Goal: Task Accomplishment & Management: Use online tool/utility

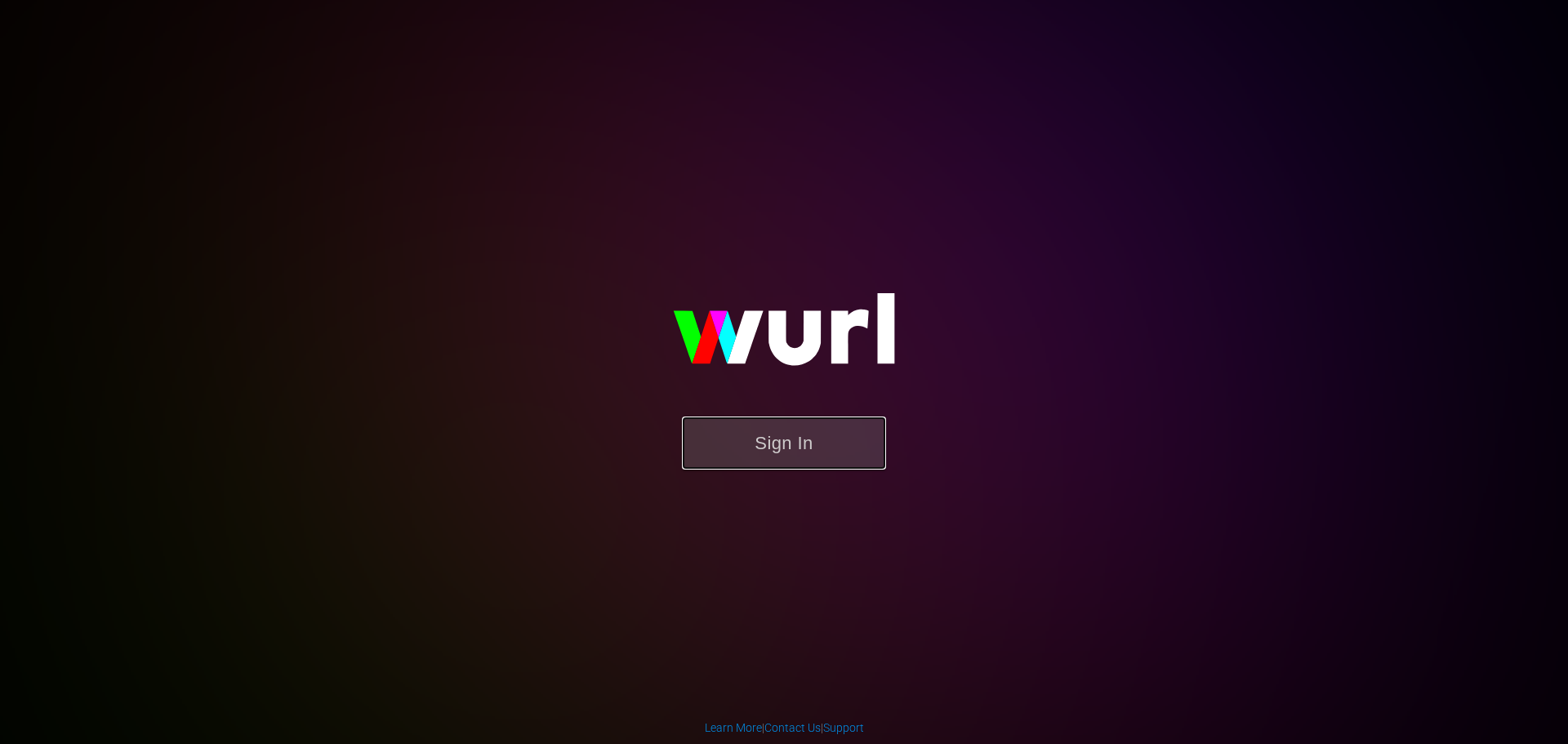
click at [793, 432] on button "Sign In" at bounding box center [784, 442] width 205 height 53
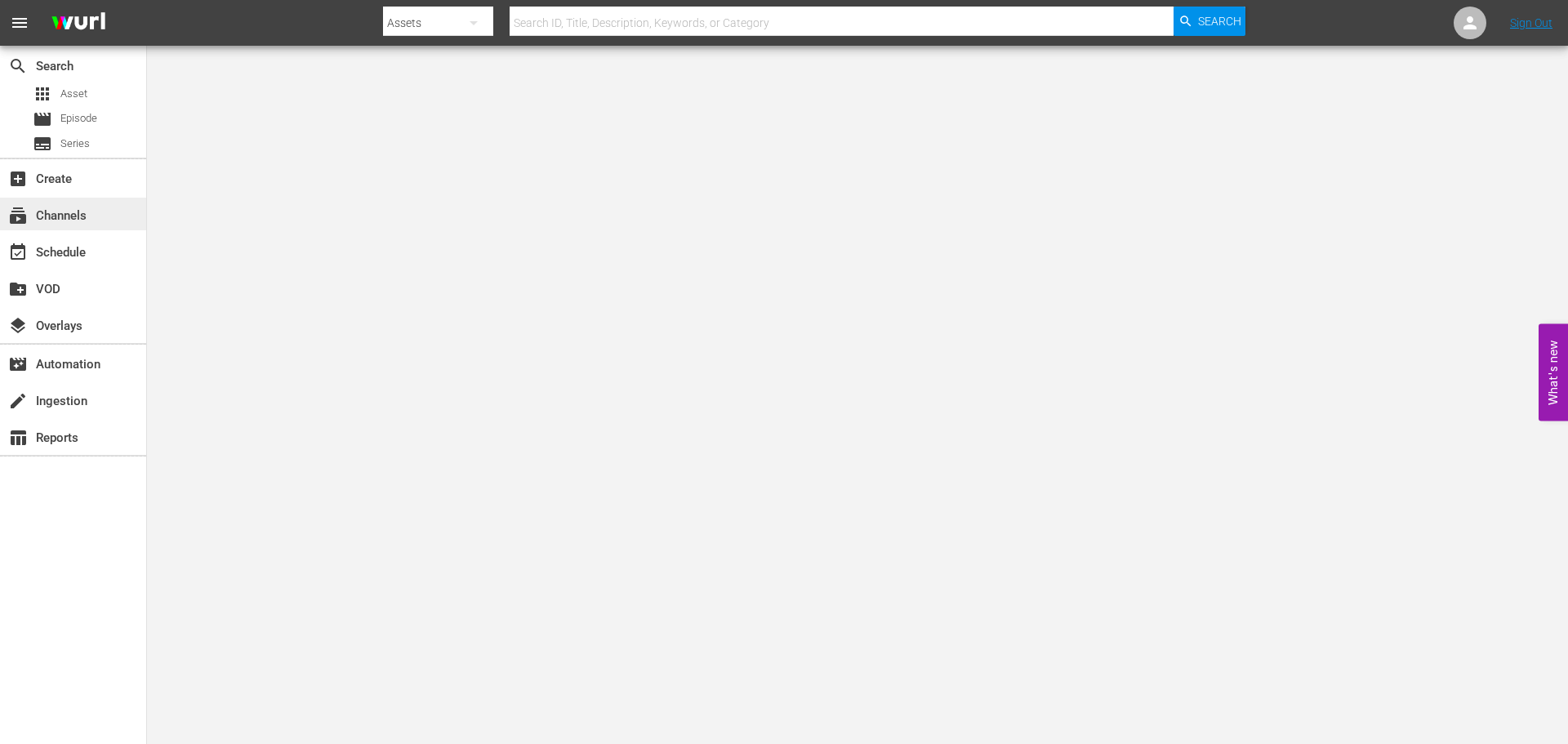
click at [64, 218] on div "subscriptions Channels" at bounding box center [46, 213] width 91 height 14
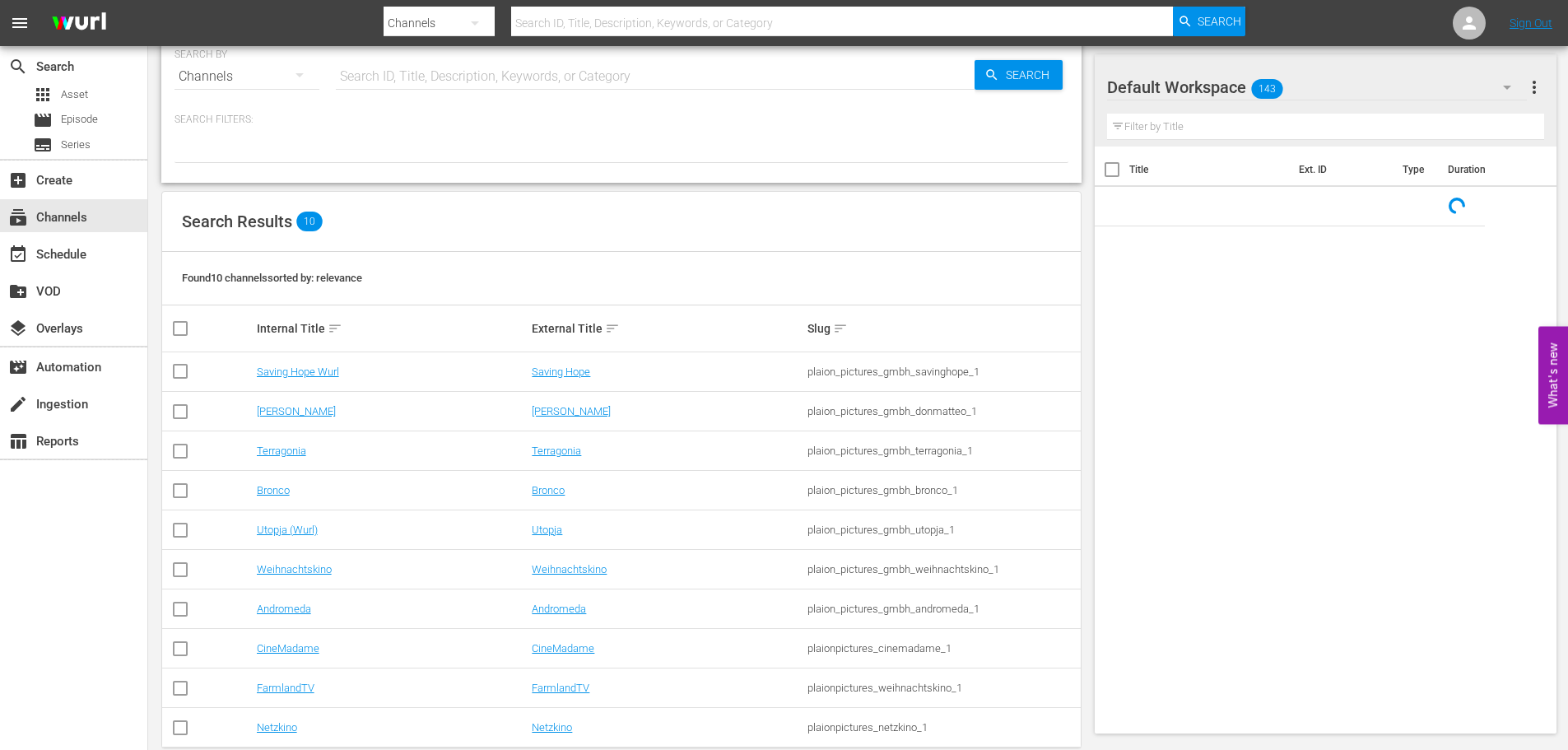
scroll to position [57, 0]
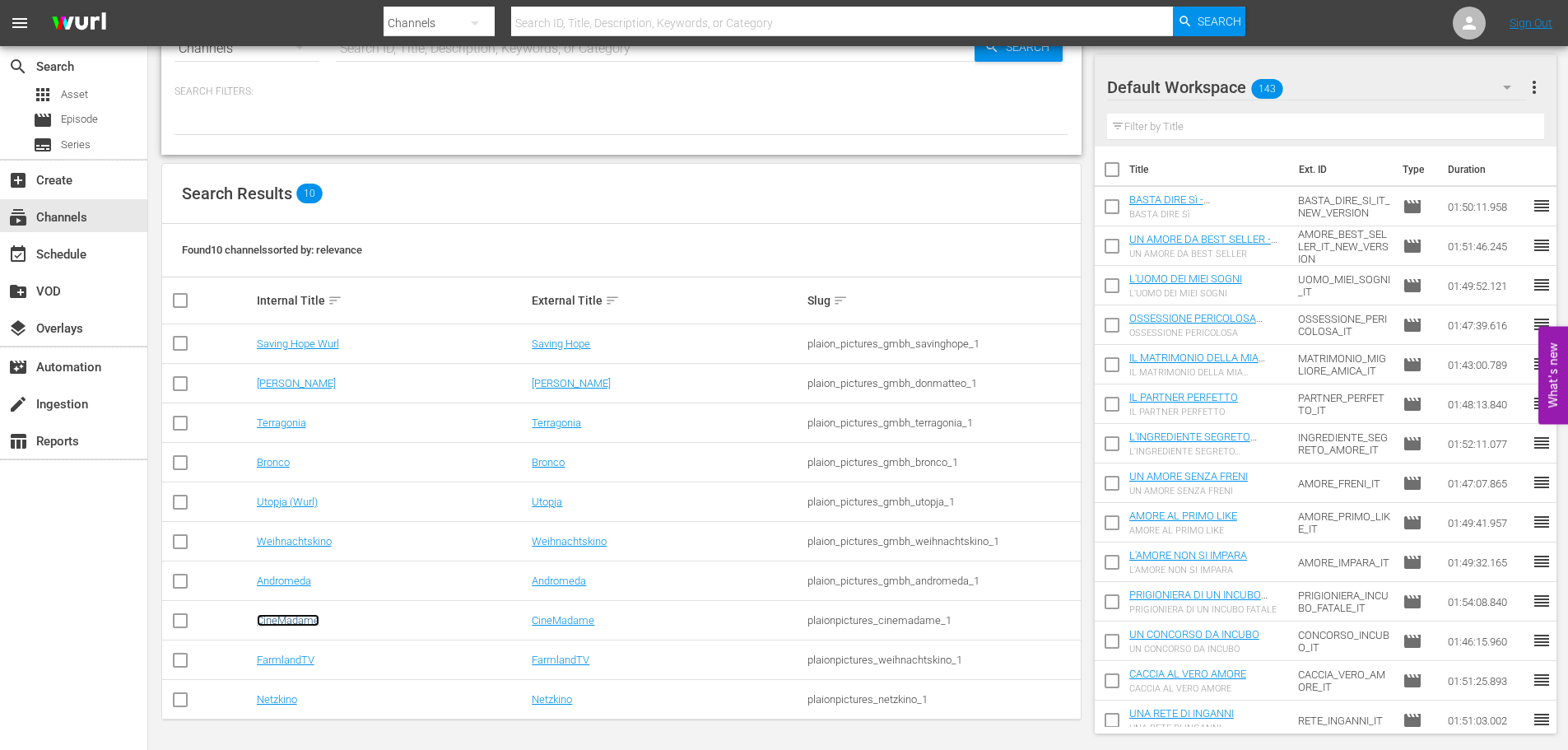
click at [292, 621] on link "CineMadame" at bounding box center [287, 620] width 62 height 13
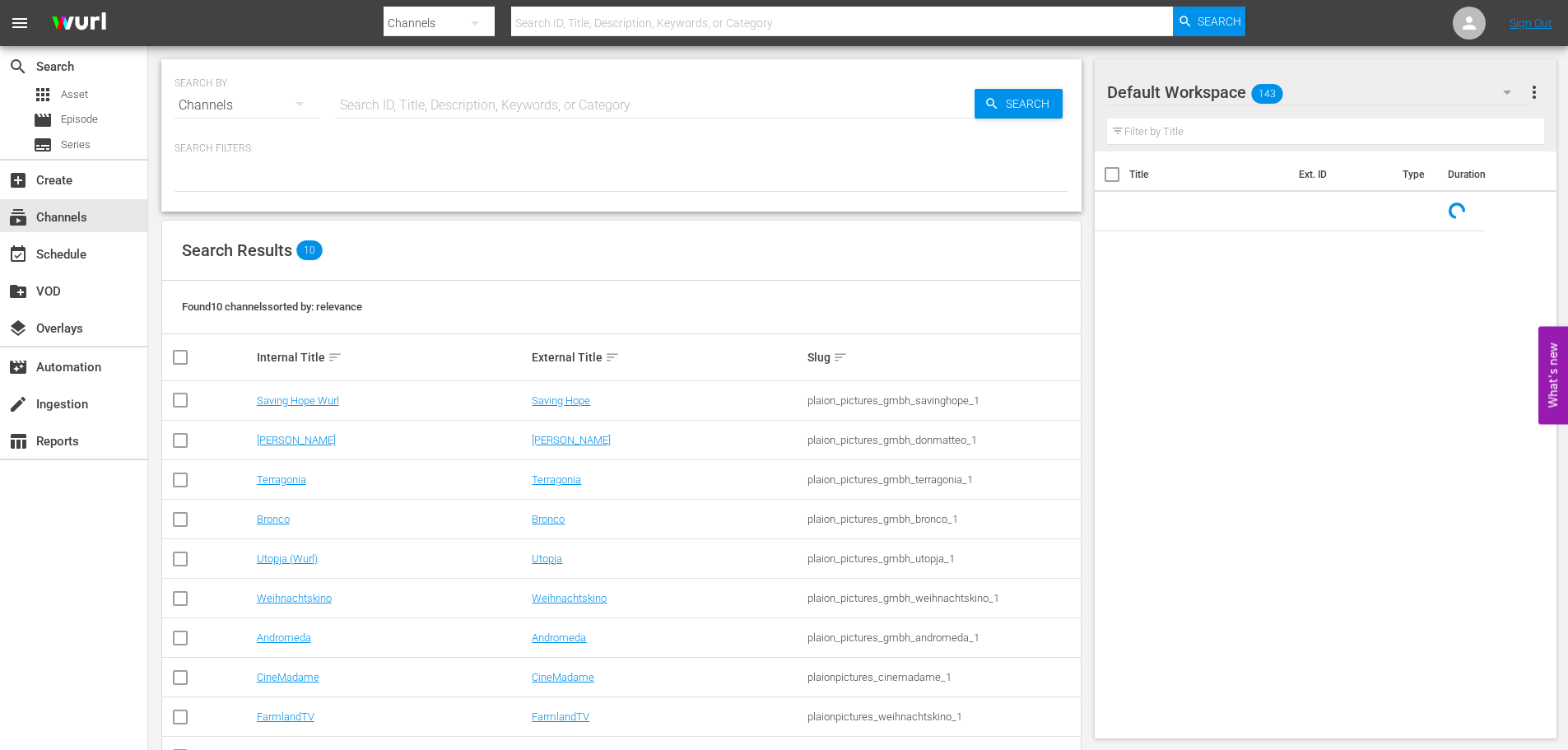
click at [285, 431] on td "[PERSON_NAME]" at bounding box center [392, 440] width 276 height 40
click at [280, 439] on link "[PERSON_NAME]" at bounding box center [296, 440] width 79 height 13
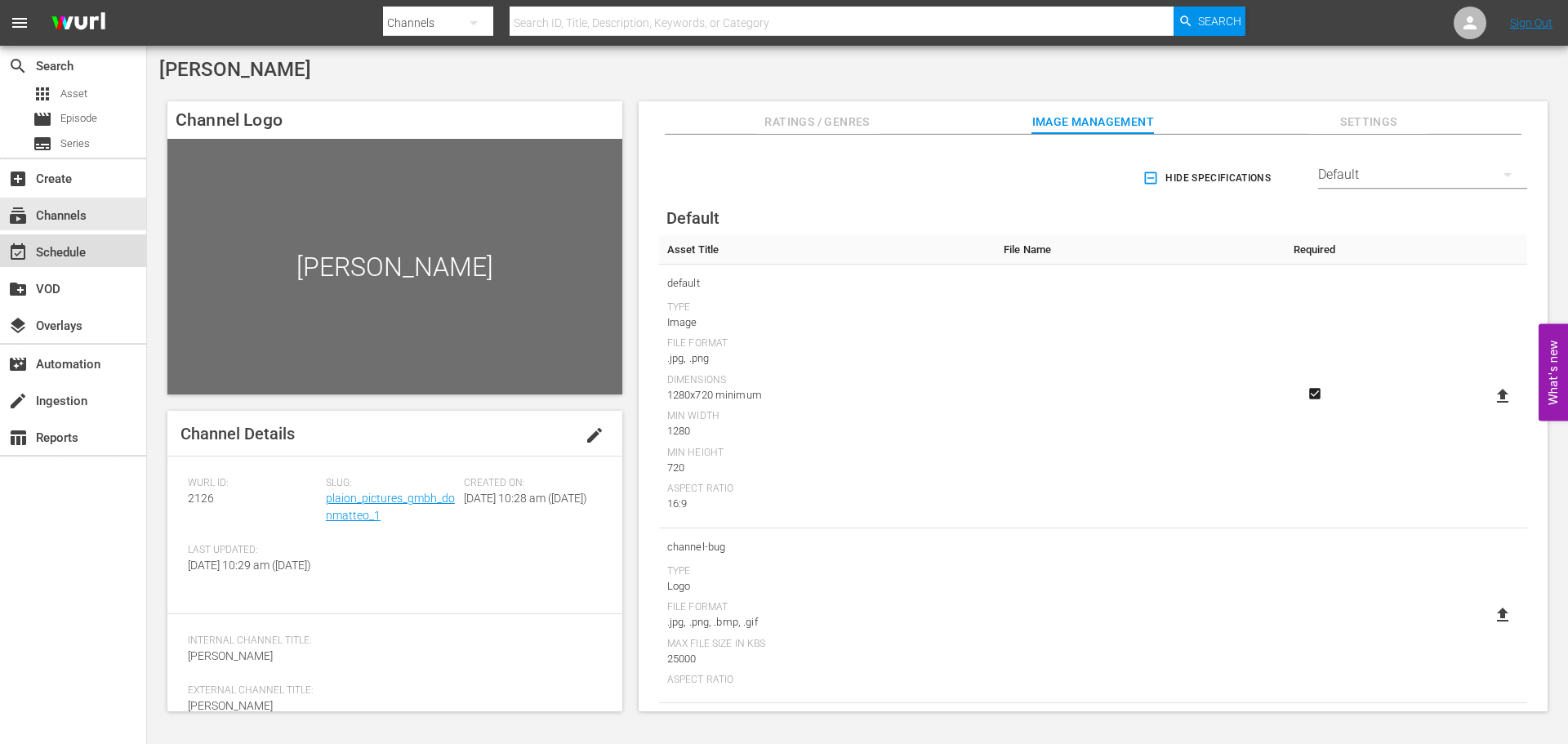
click at [74, 251] on div "event_available Schedule" at bounding box center [46, 249] width 91 height 14
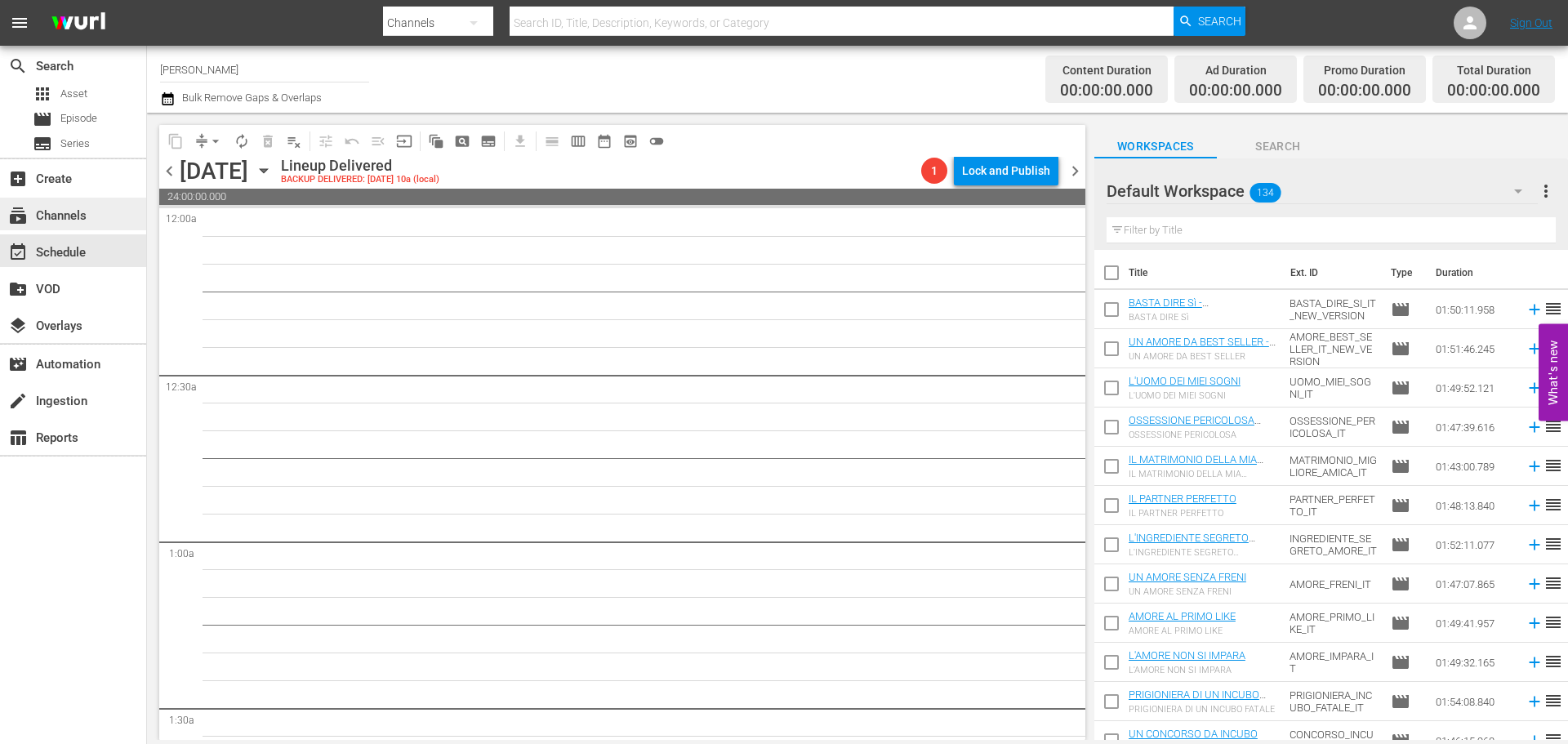
click at [32, 213] on div "subscriptions Channels" at bounding box center [46, 213] width 91 height 14
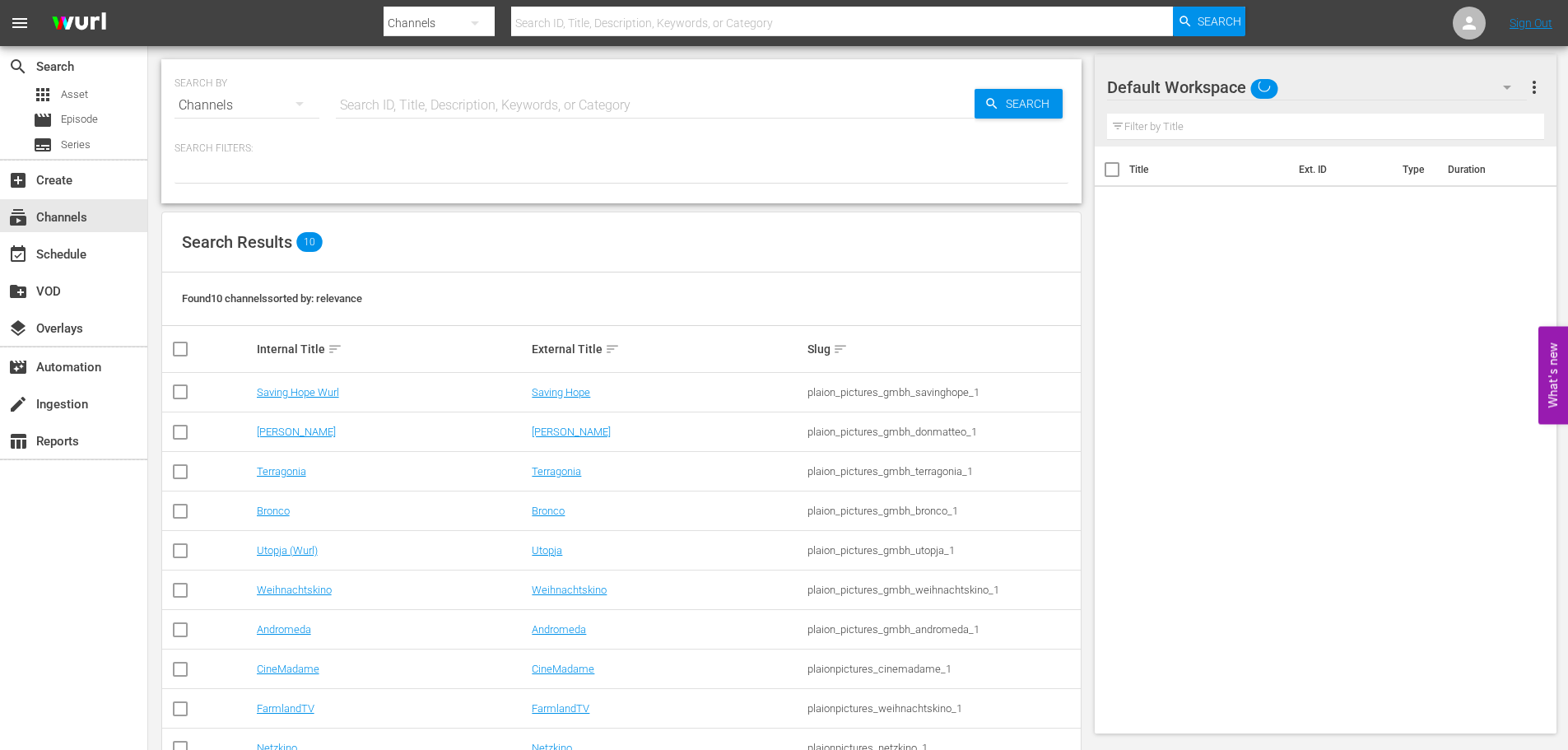
scroll to position [49, 0]
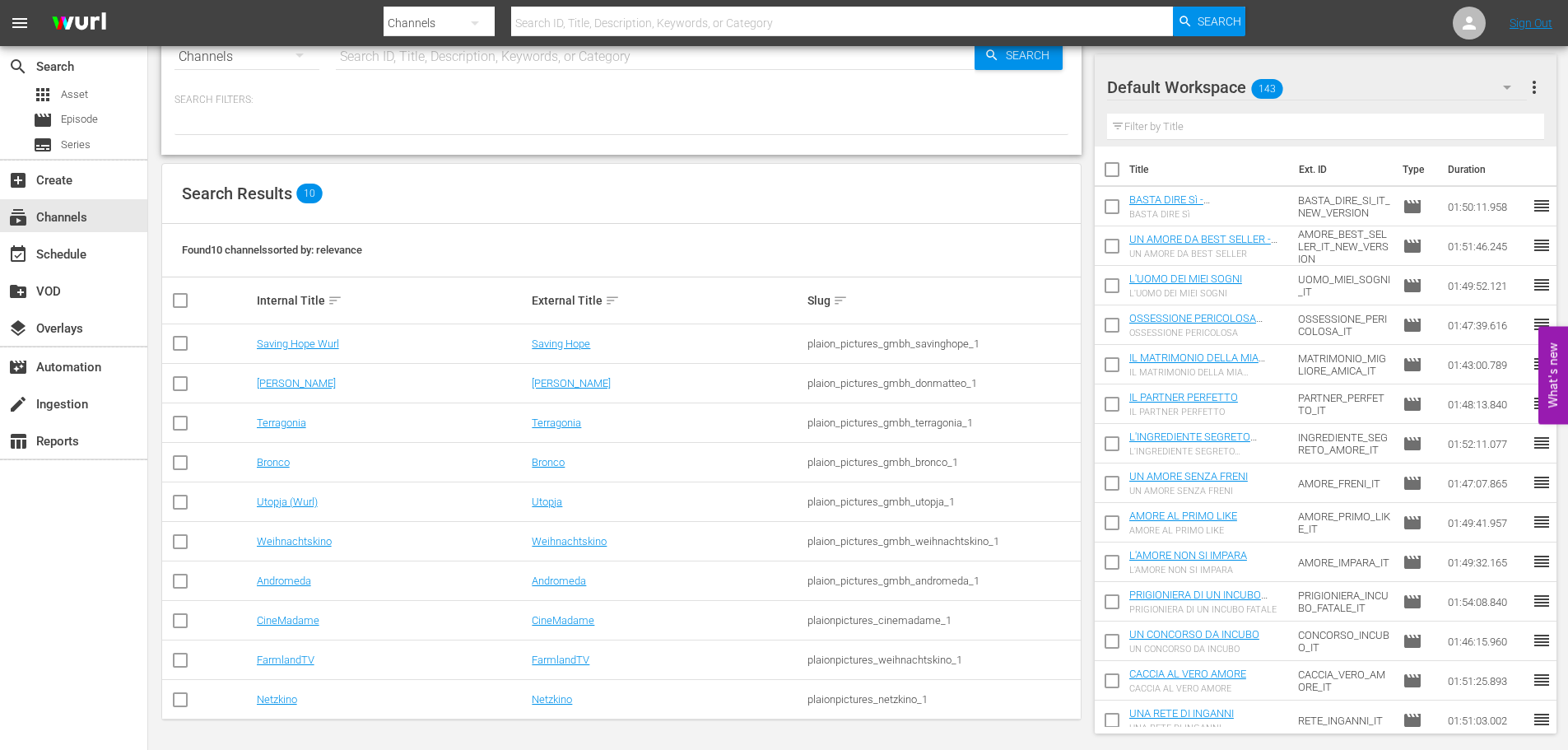
click at [300, 613] on td "CineMadame" at bounding box center [392, 620] width 276 height 40
click at [300, 619] on link "CineMadame" at bounding box center [287, 620] width 62 height 13
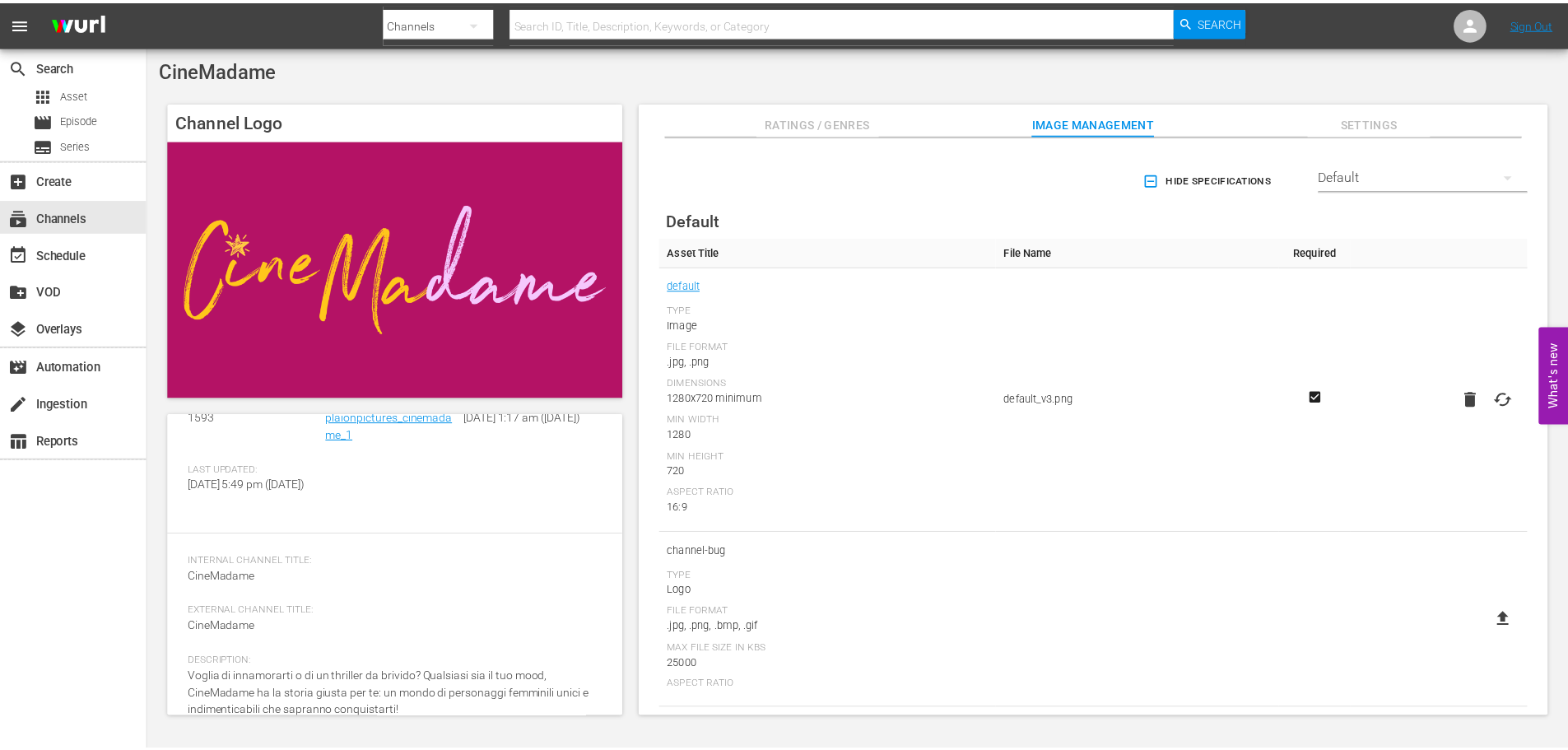
scroll to position [142, 0]
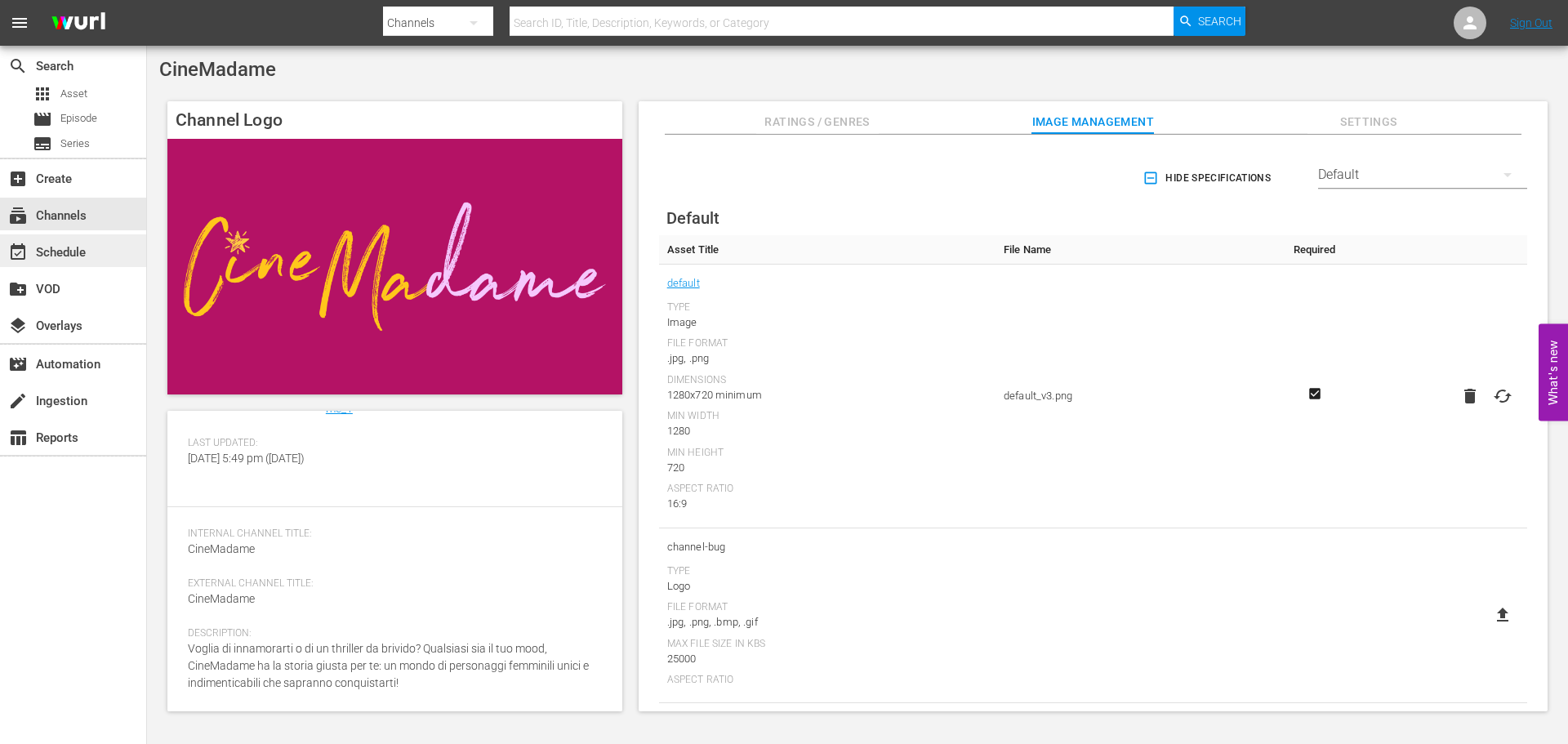
click at [72, 252] on div "event_available Schedule" at bounding box center [46, 249] width 91 height 14
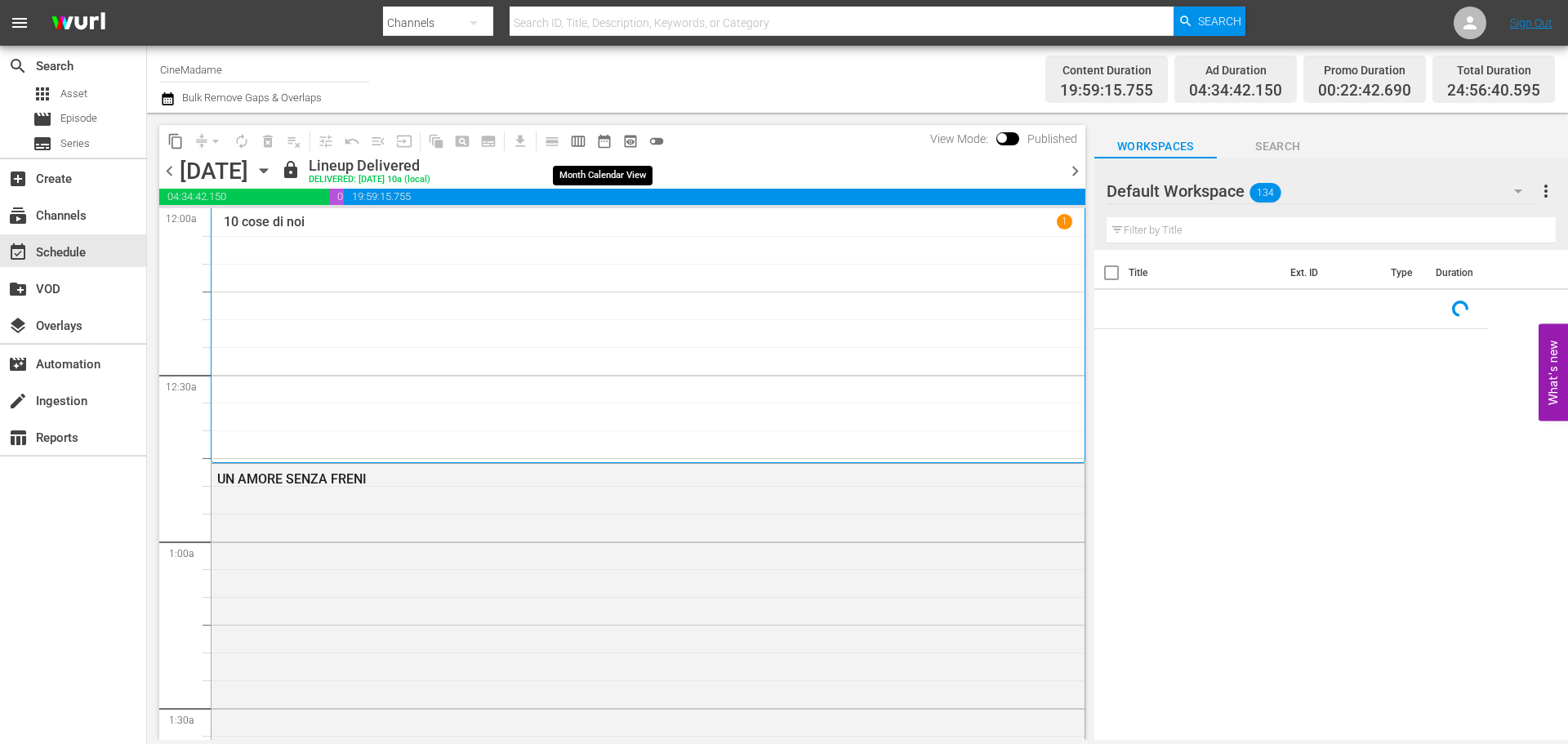
click at [610, 145] on span "date_range_outlined" at bounding box center [604, 141] width 16 height 16
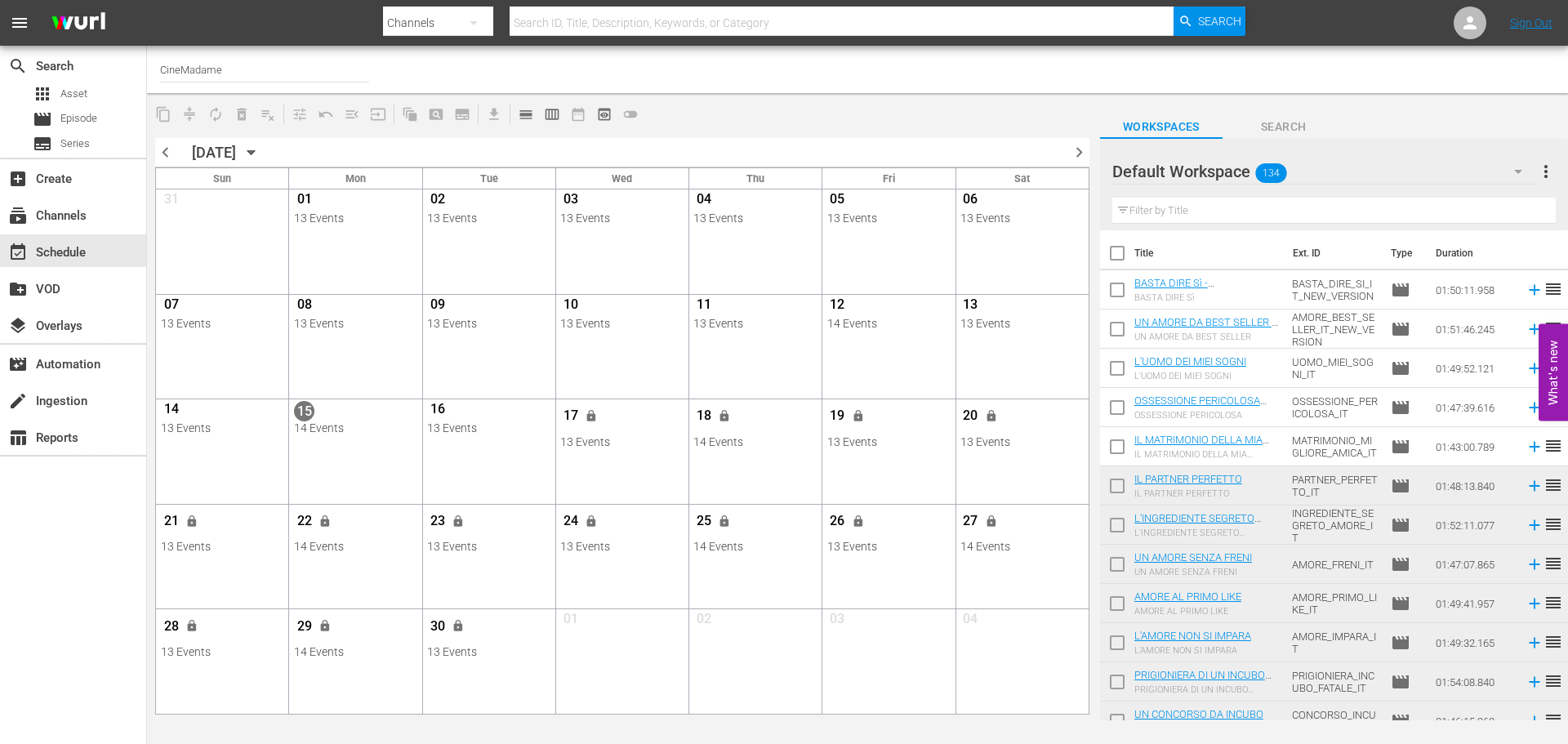
click at [1089, 151] on div "chevron_left [DATE] [DATE] chevron_right Sun Mon Tue Wed Thu Fri Sat 31 View Li…" at bounding box center [623, 714] width 951 height 1169
click at [1084, 151] on span "chevron_right" at bounding box center [1079, 152] width 21 height 21
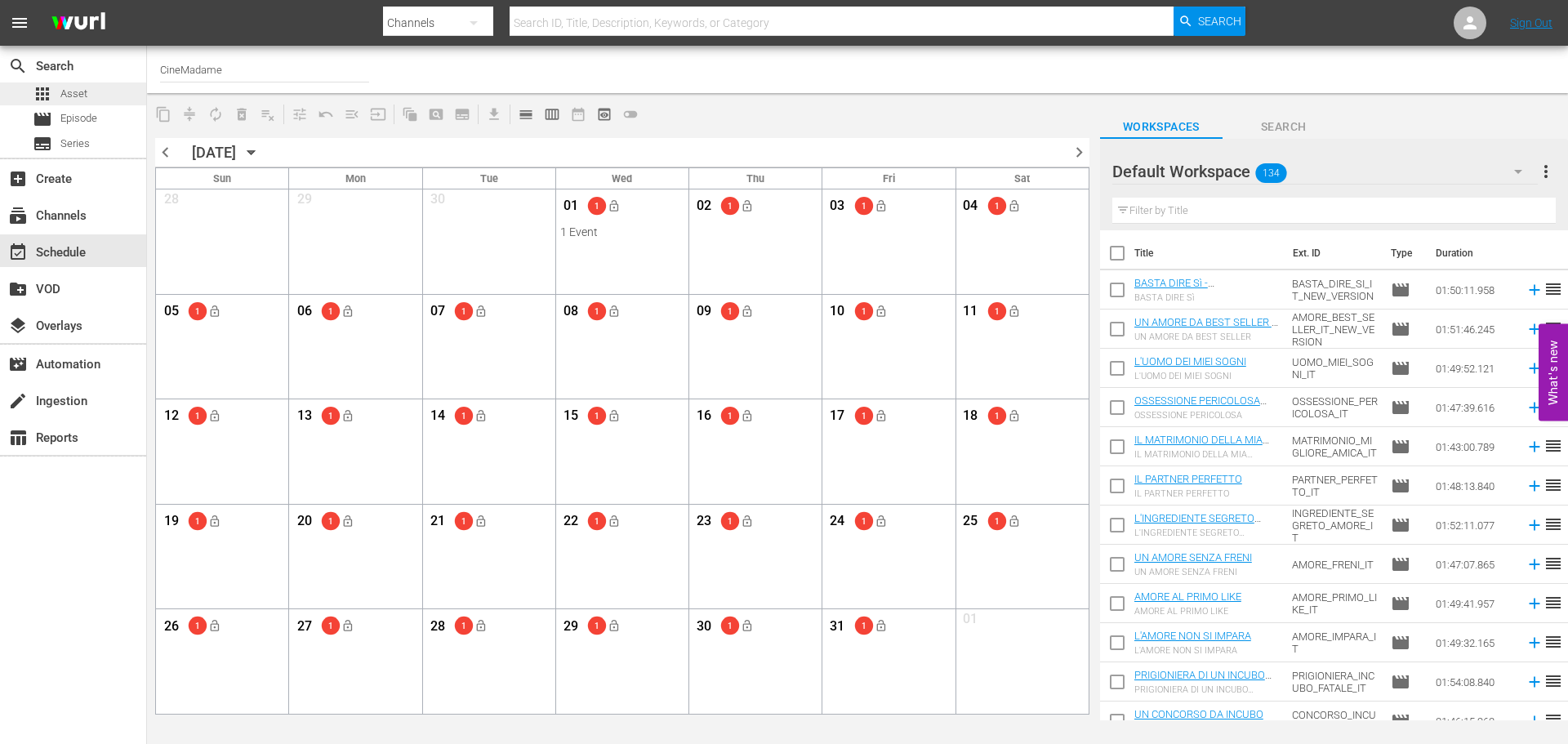
click at [89, 95] on div "apps Asset" at bounding box center [73, 94] width 147 height 23
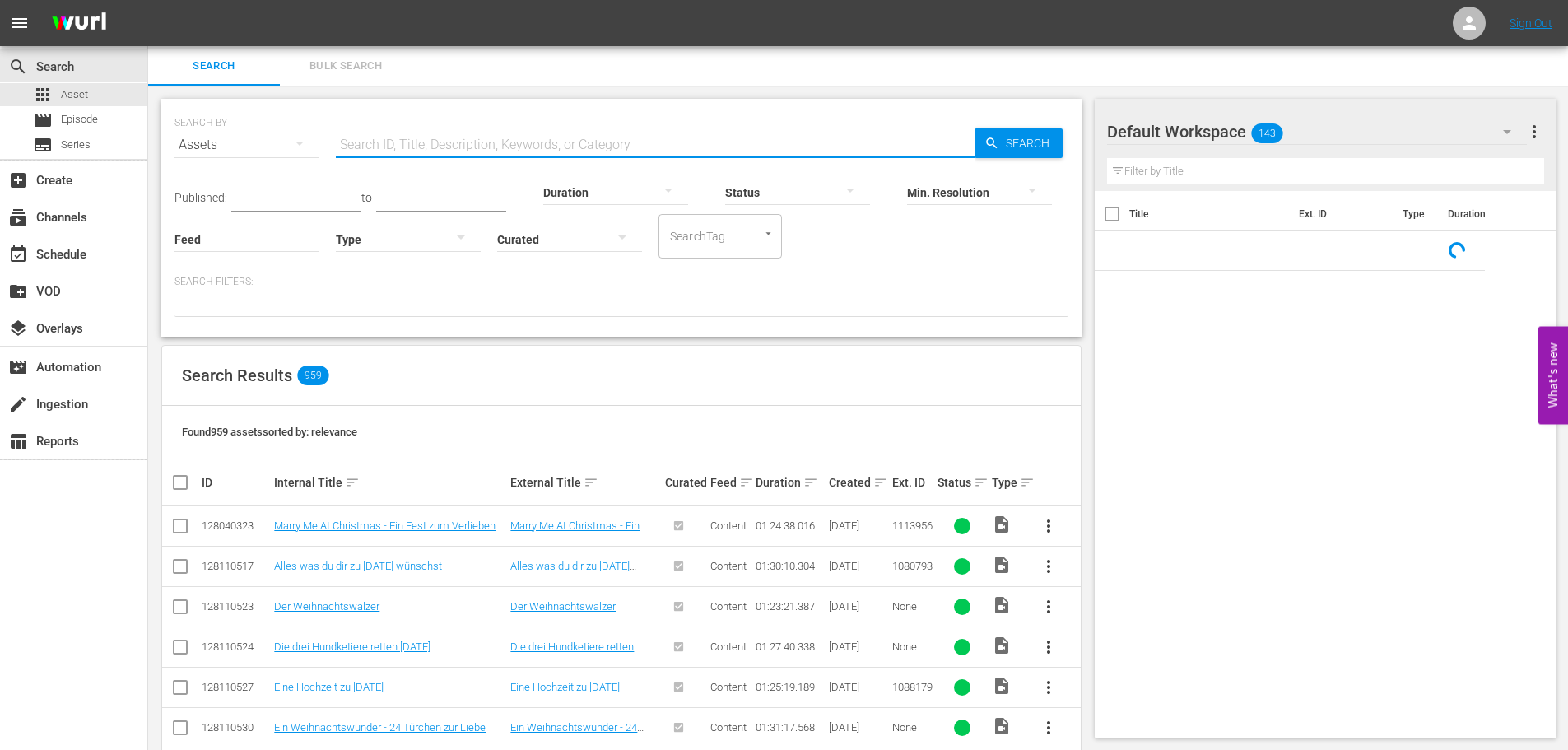
click at [505, 157] on div "Search ID, Title, Description, Keywords, or Category" at bounding box center [655, 145] width 639 height 40
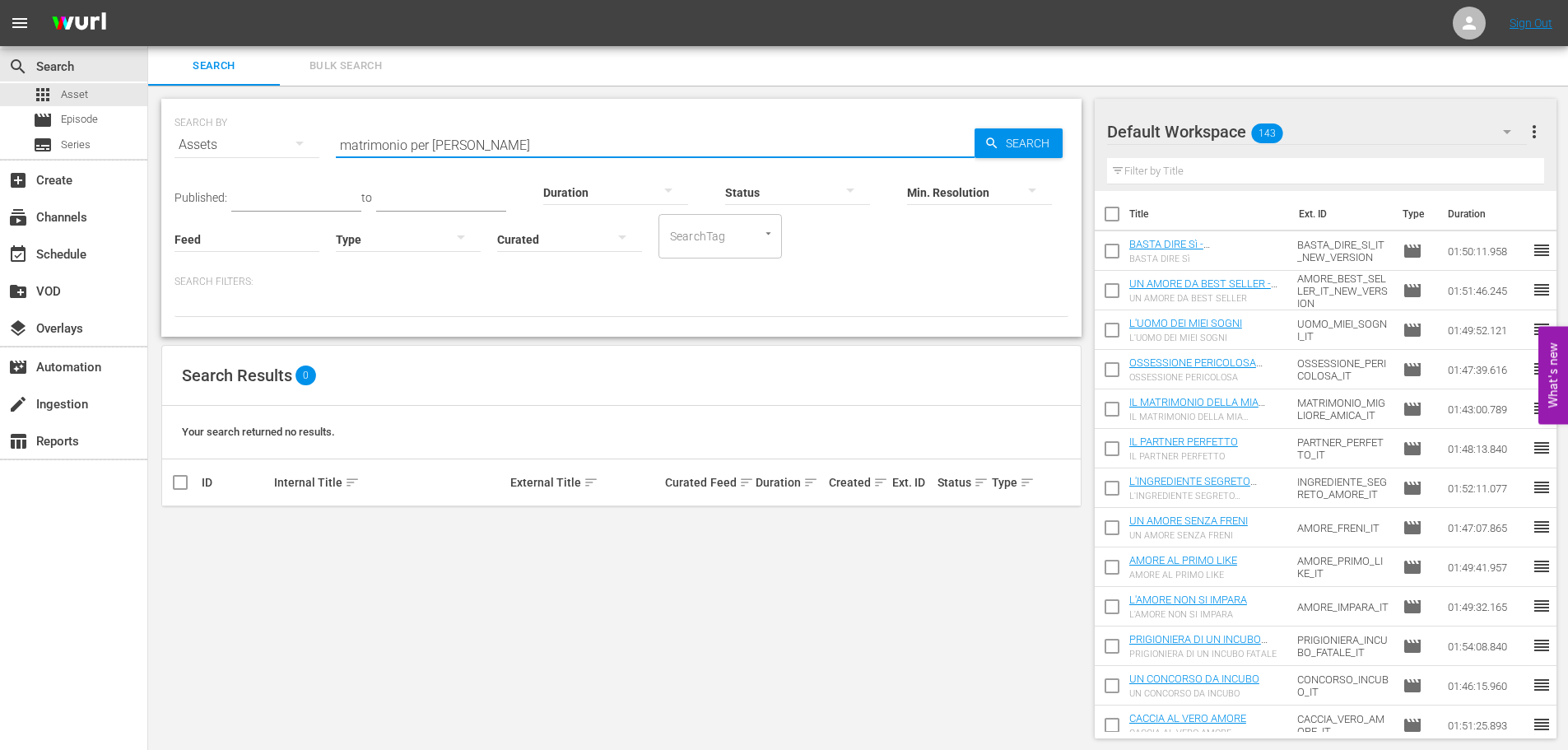
drag, startPoint x: 466, startPoint y: 151, endPoint x: 310, endPoint y: 130, distance: 157.4
click at [310, 130] on div "SEARCH BY Search By Assets Search ID, Title, Description, Keywords, or Category…" at bounding box center [621, 135] width 894 height 59
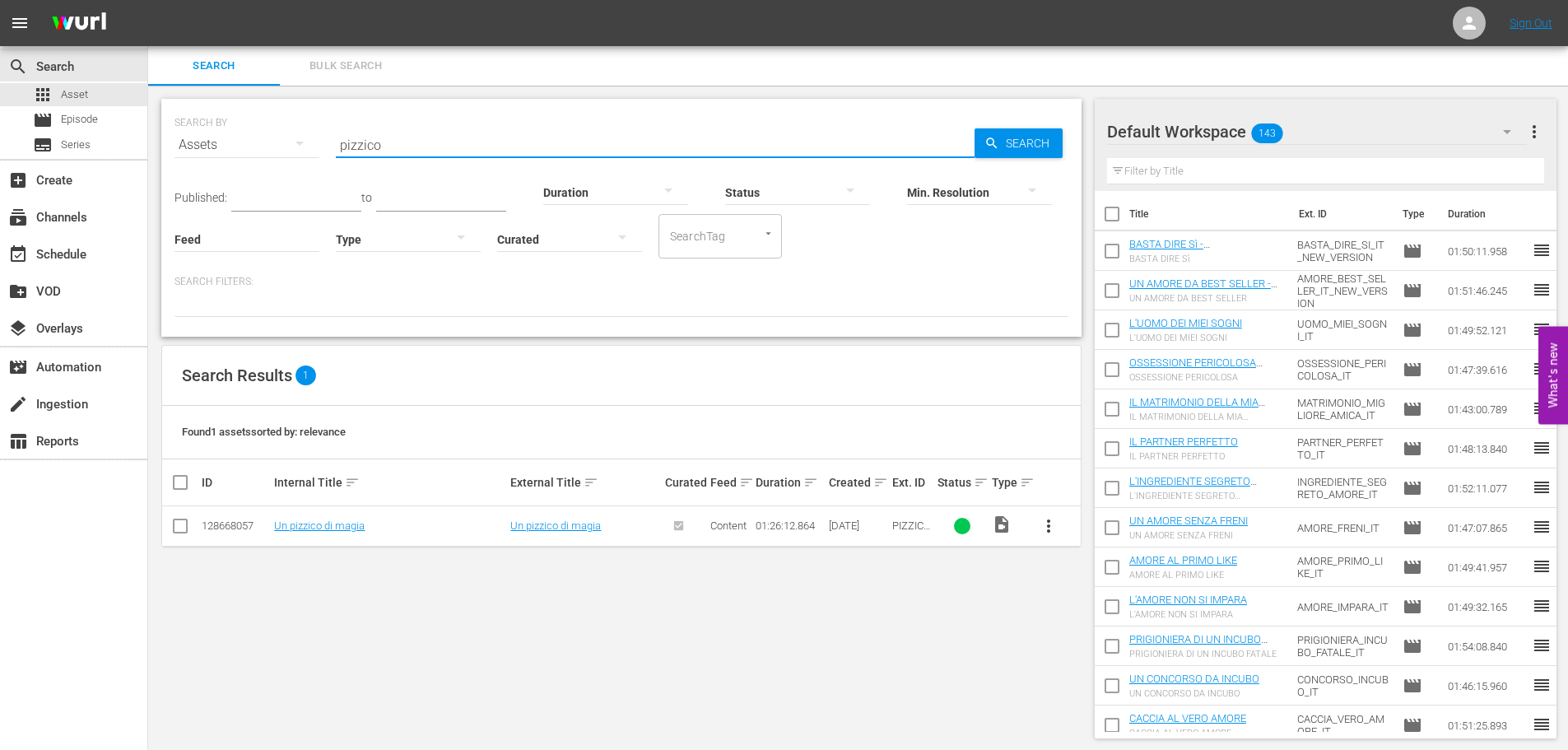
click at [476, 149] on input "pizzico" at bounding box center [655, 145] width 639 height 40
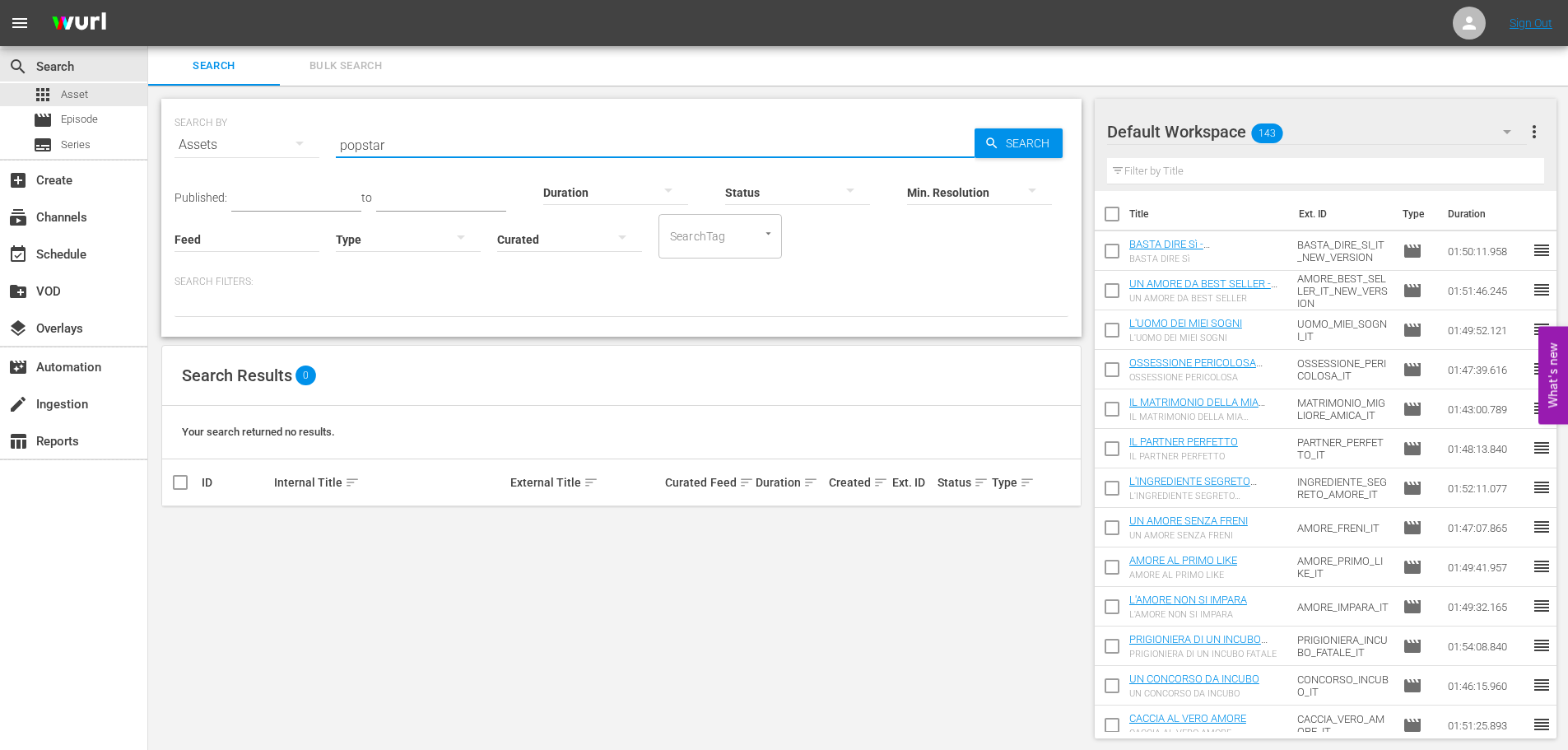
click at [406, 149] on input "popstar" at bounding box center [655, 145] width 639 height 40
click at [406, 147] on input "popstar" at bounding box center [655, 145] width 639 height 40
click at [405, 147] on input "popstar" at bounding box center [655, 145] width 639 height 40
type input "vero"
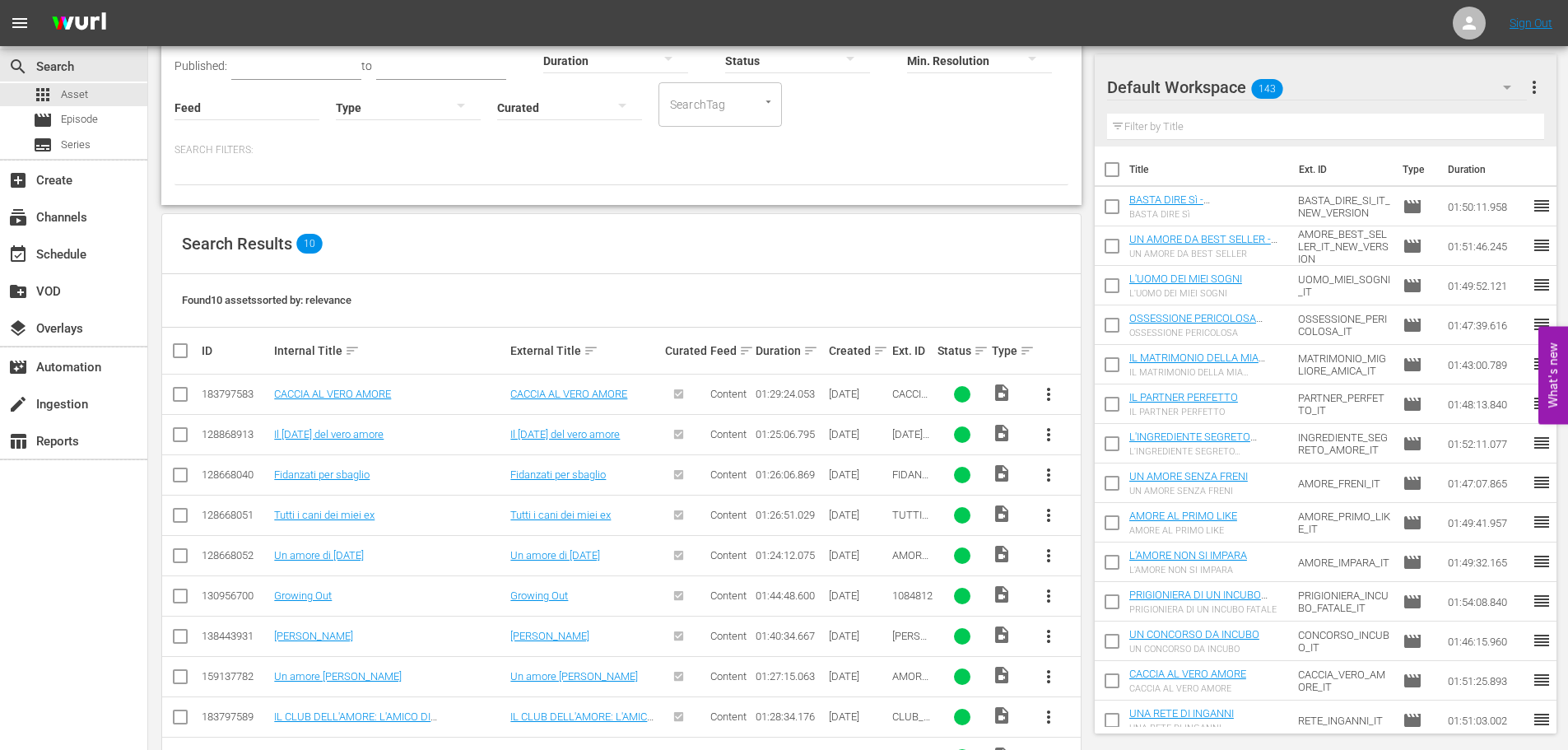
scroll to position [190, 0]
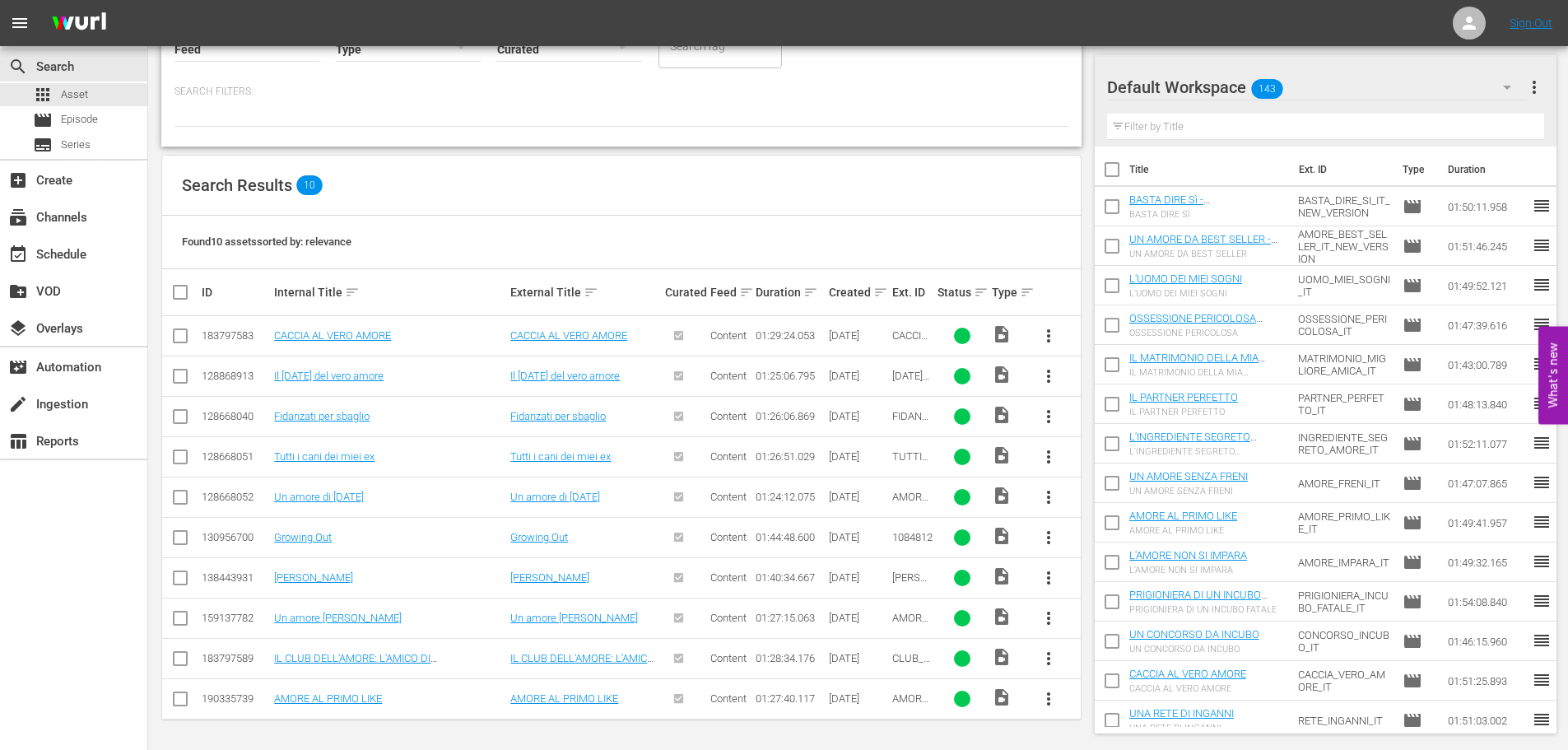
click at [110, 420] on div "create Ingestion" at bounding box center [74, 402] width 148 height 37
click at [116, 410] on div "create Ingestion" at bounding box center [74, 402] width 148 height 33
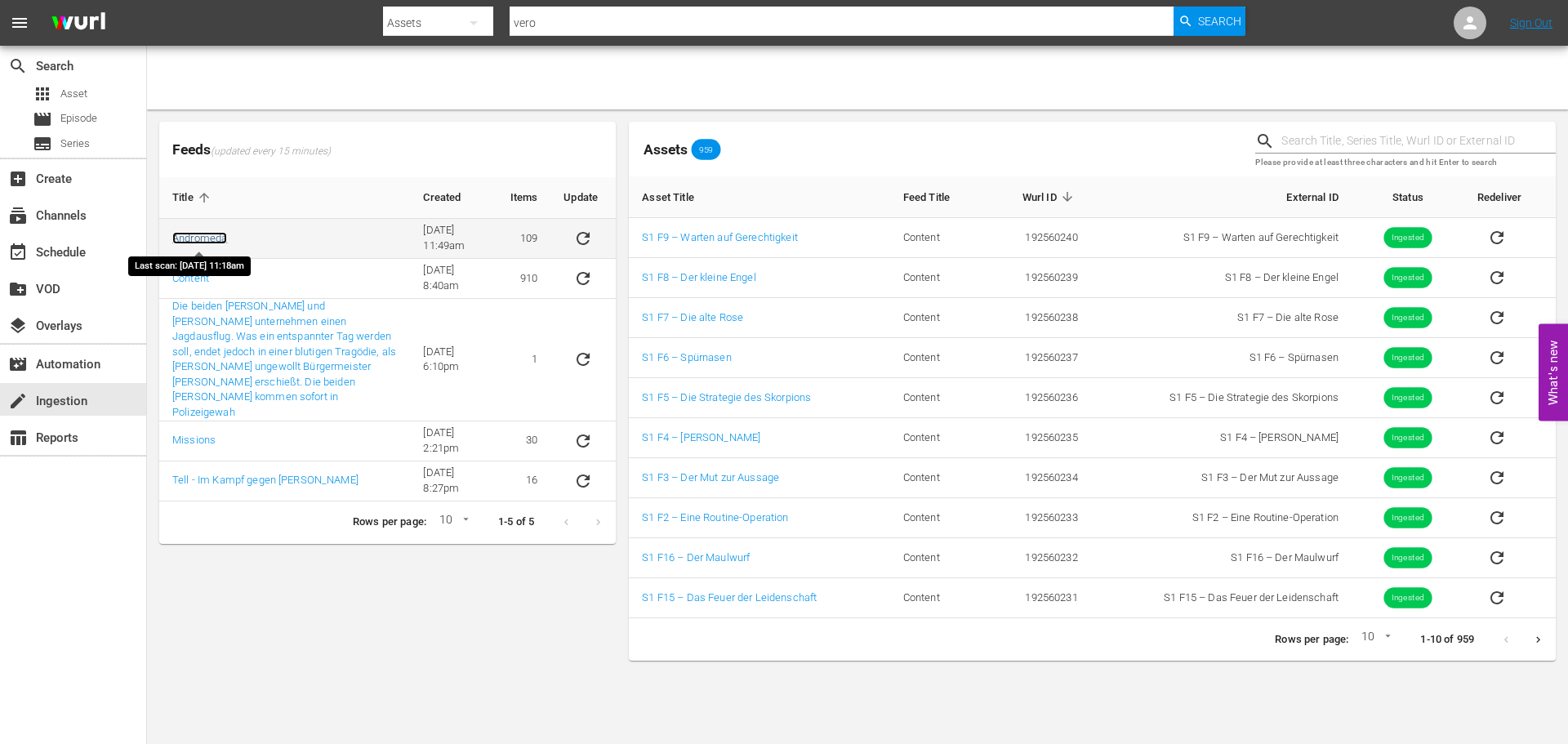
click at [190, 237] on link "Andromeda" at bounding box center [199, 238] width 55 height 13
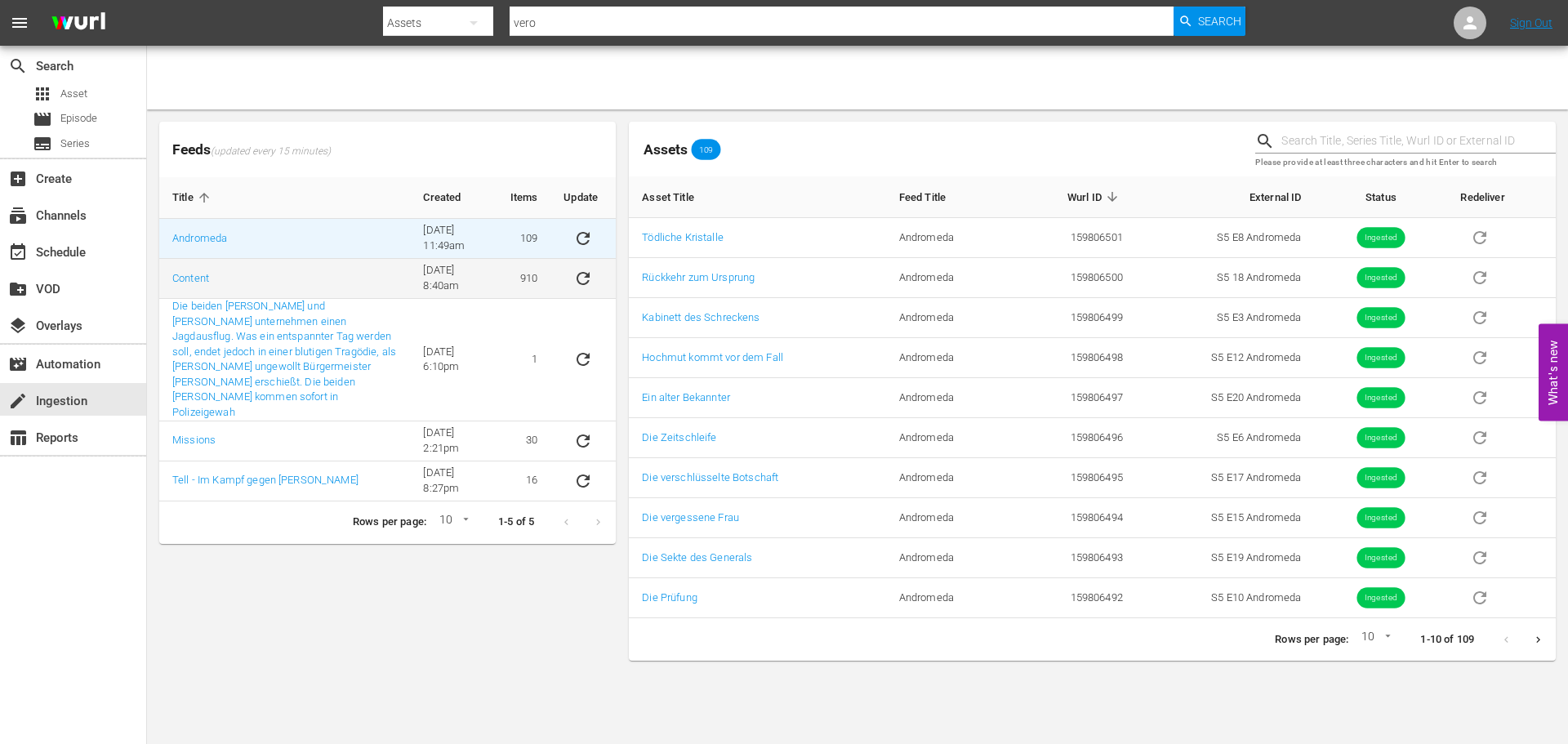
click at [522, 288] on td "910" at bounding box center [524, 279] width 54 height 40
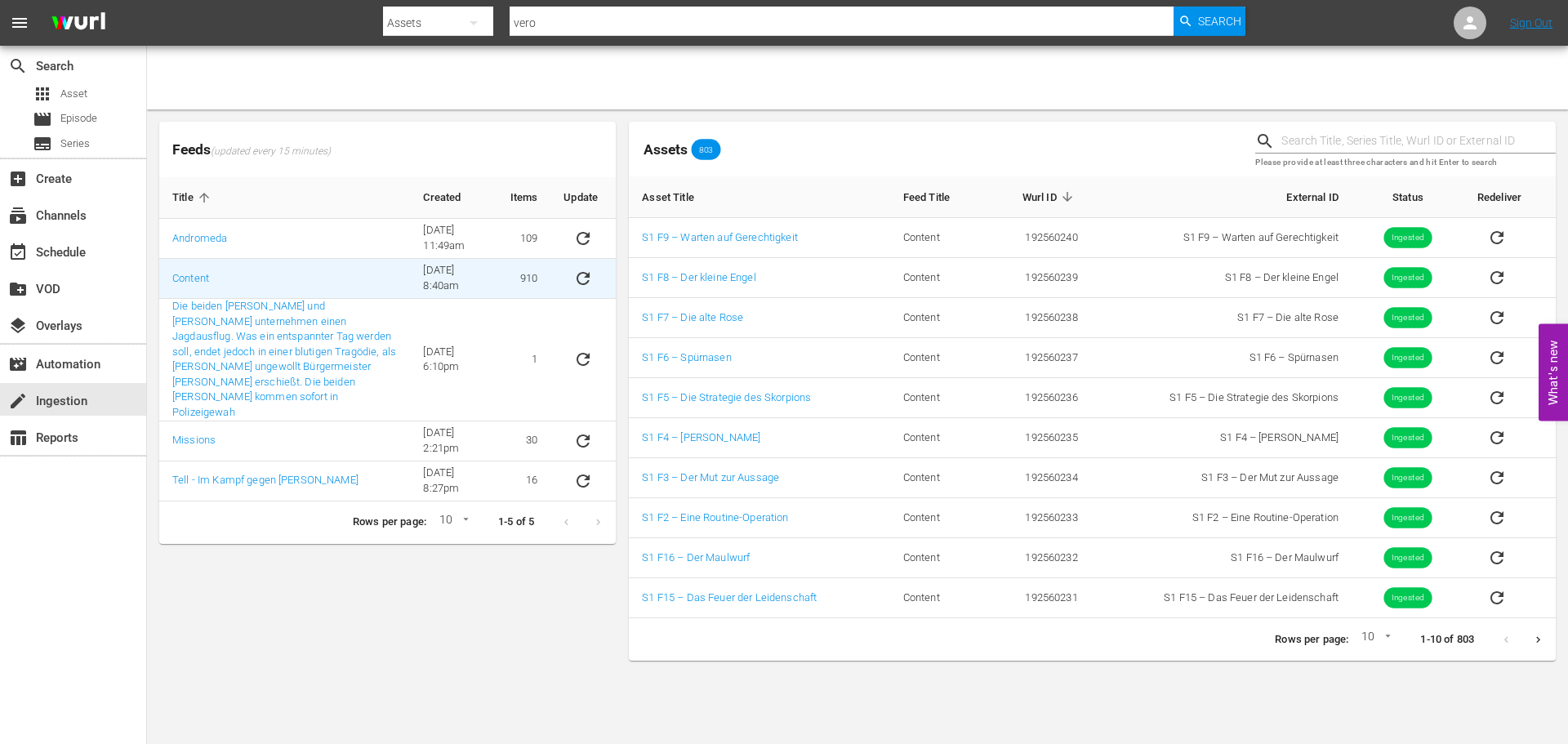
click at [1542, 633] on icon "Next page" at bounding box center [1539, 640] width 13 height 13
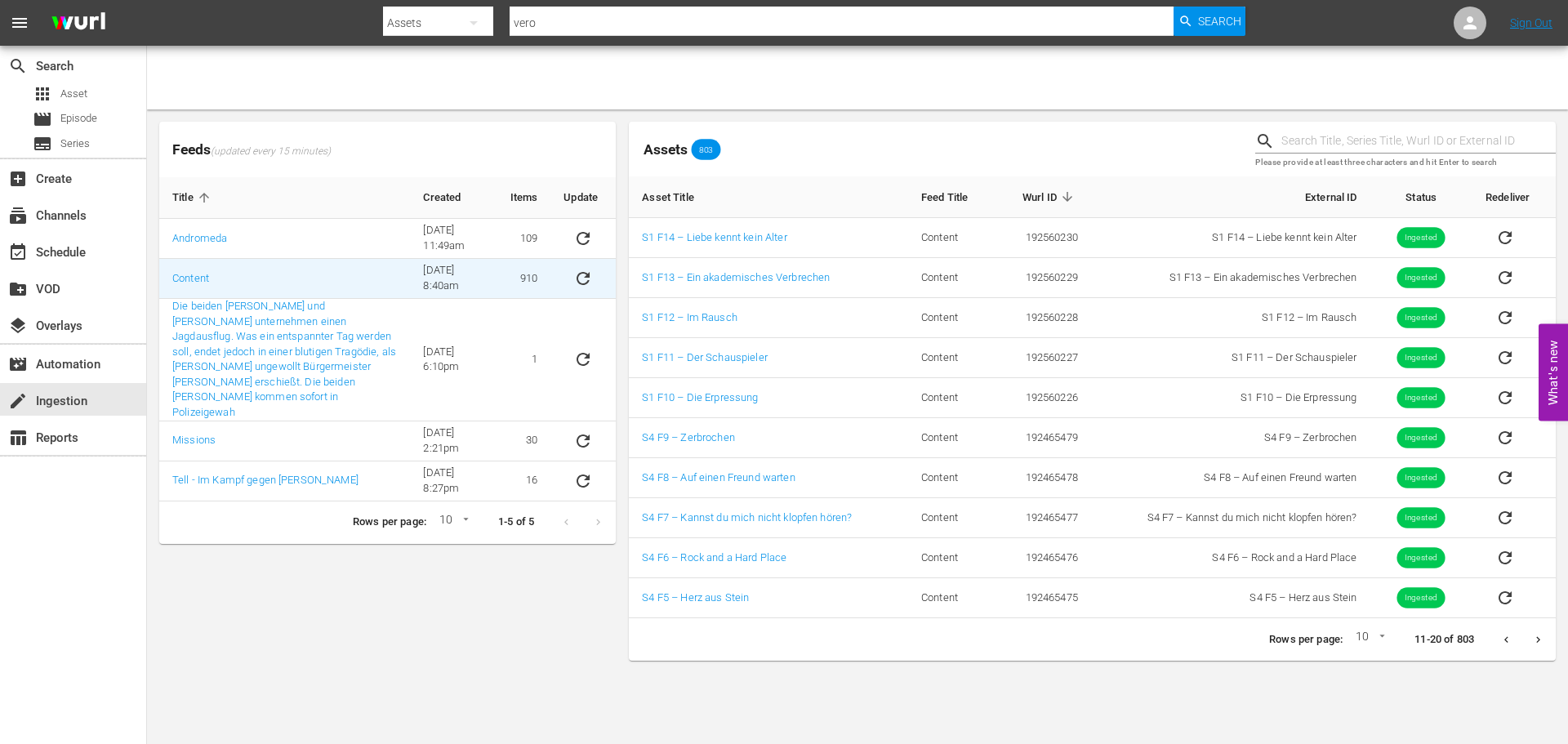
click at [1543, 645] on icon "Next page" at bounding box center [1539, 640] width 13 height 13
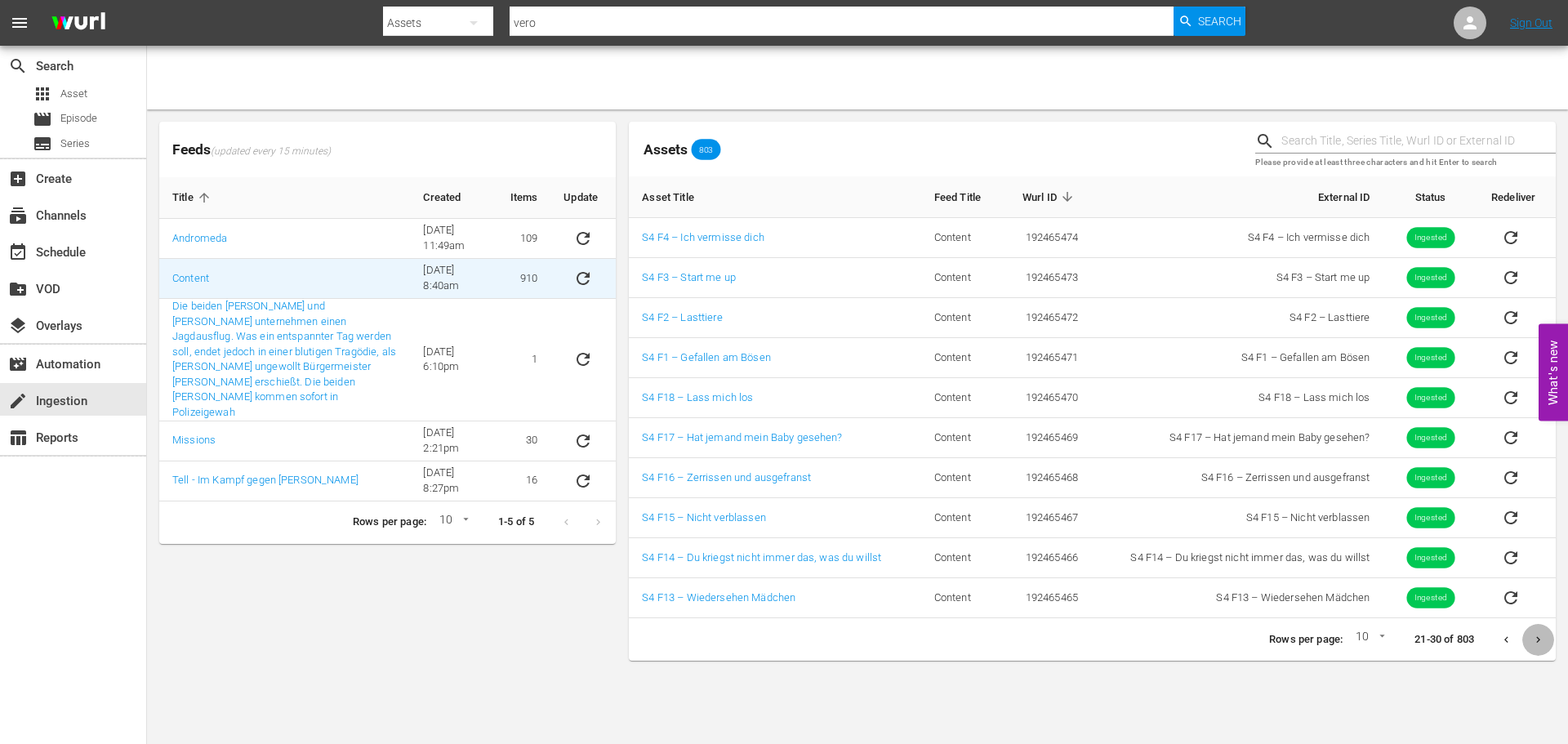
click at [1543, 645] on icon "Next page" at bounding box center [1539, 640] width 13 height 13
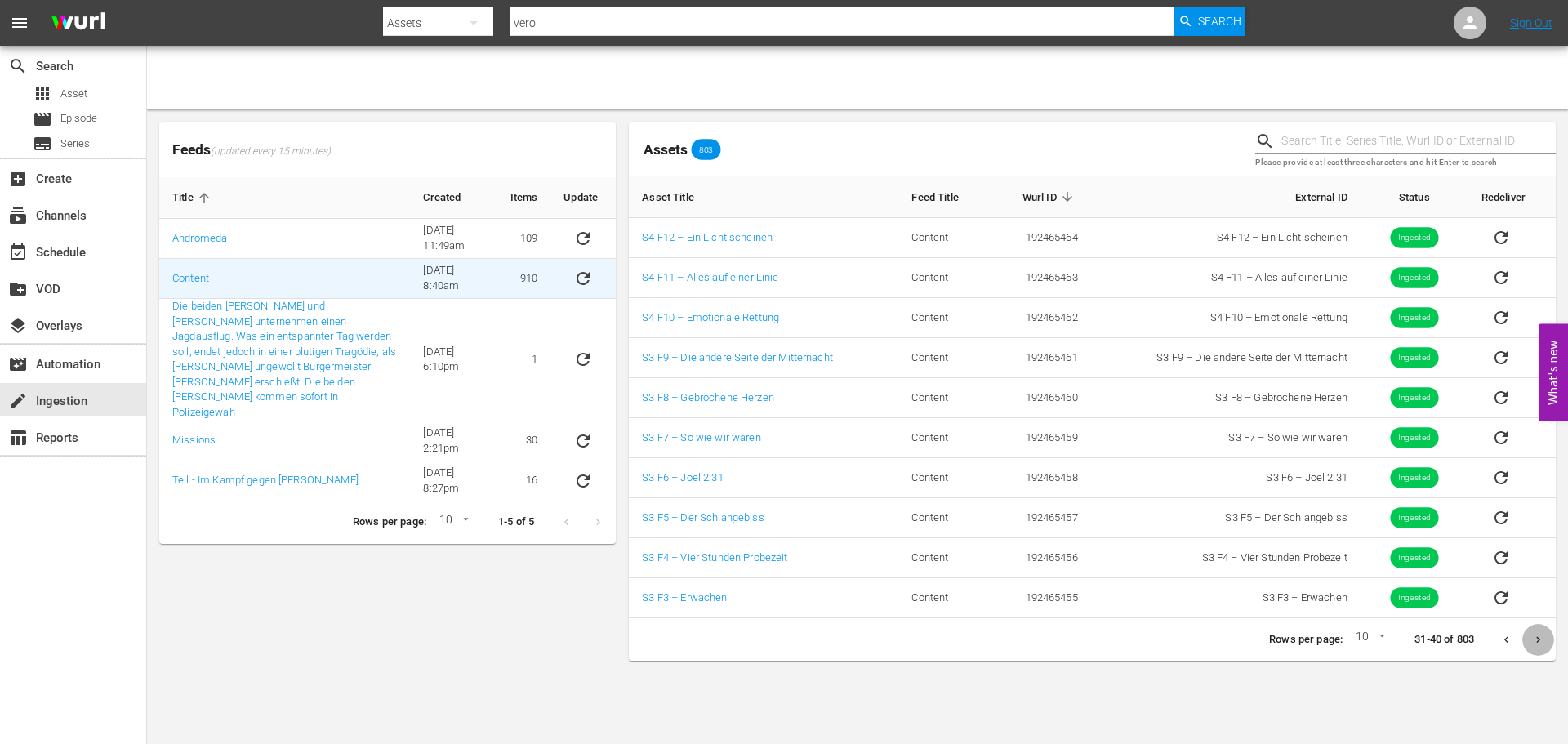
click at [1543, 645] on icon "Next page" at bounding box center [1539, 640] width 13 height 13
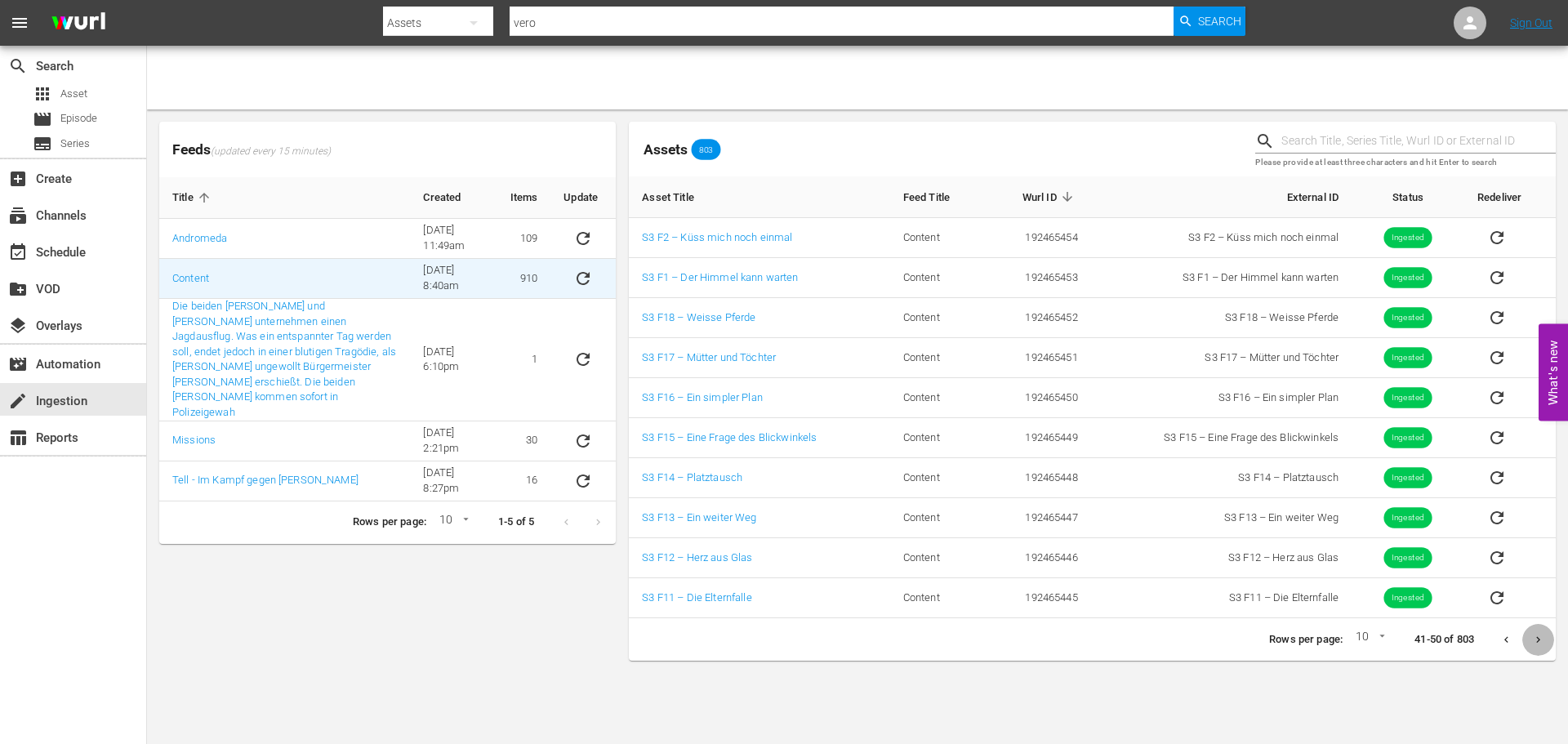
click at [1543, 645] on icon "Next page" at bounding box center [1539, 640] width 13 height 13
